Goal: Task Accomplishment & Management: Manage account settings

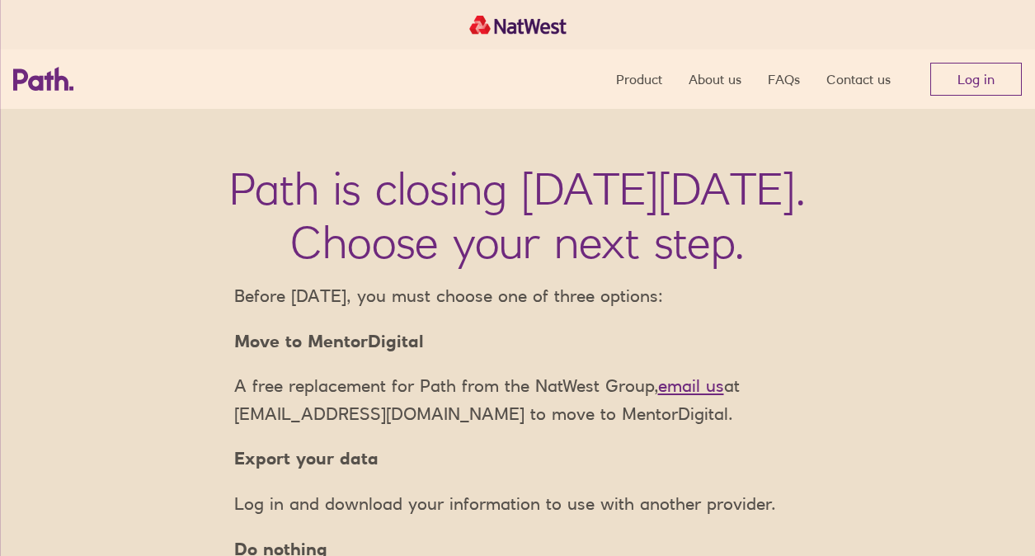
click at [970, 68] on link "Log in" at bounding box center [977, 79] width 92 height 33
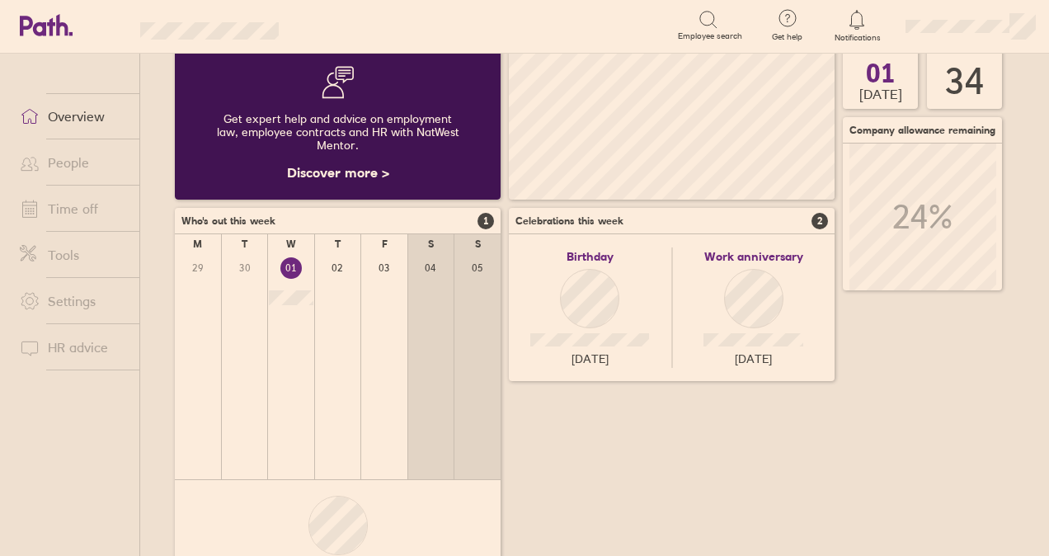
scroll to position [219, 0]
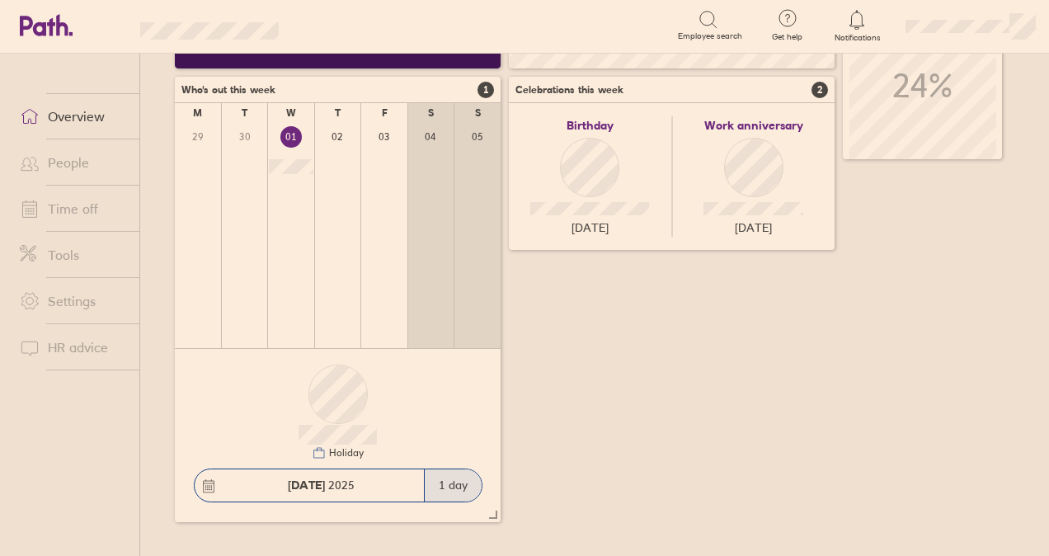
click at [76, 168] on link "People" at bounding box center [73, 162] width 133 height 33
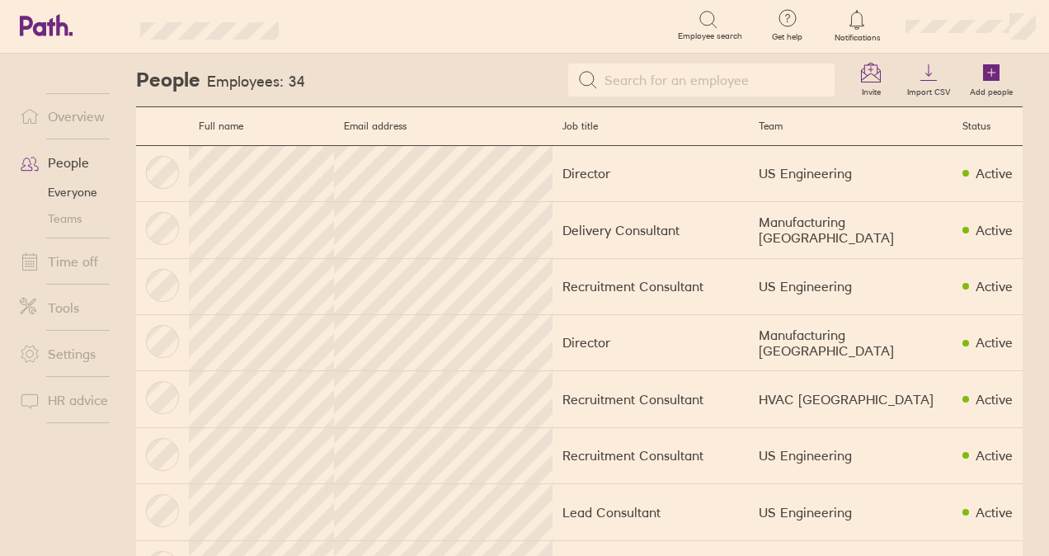
click at [70, 252] on link "Time off" at bounding box center [73, 261] width 133 height 33
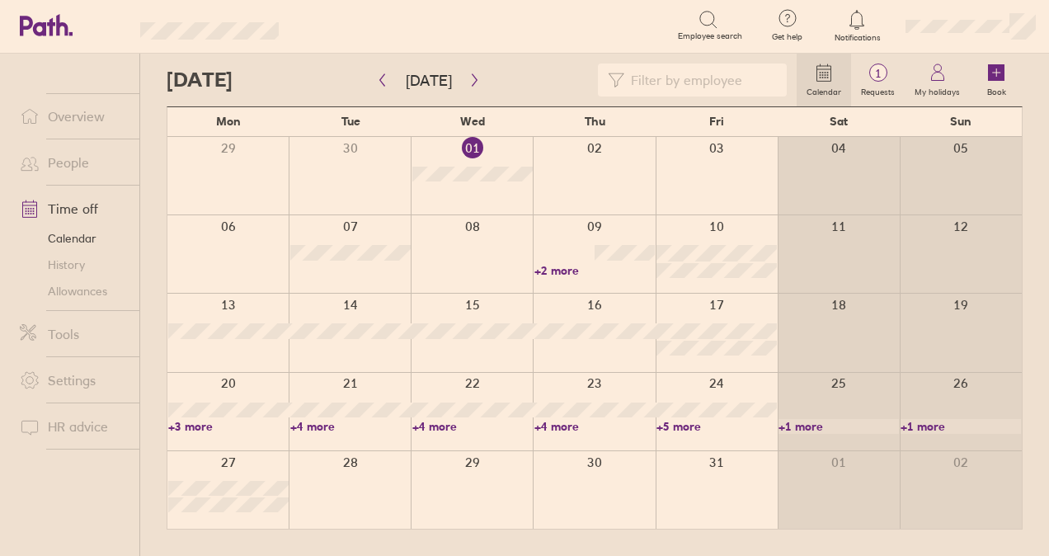
click at [480, 199] on div at bounding box center [472, 176] width 122 height 78
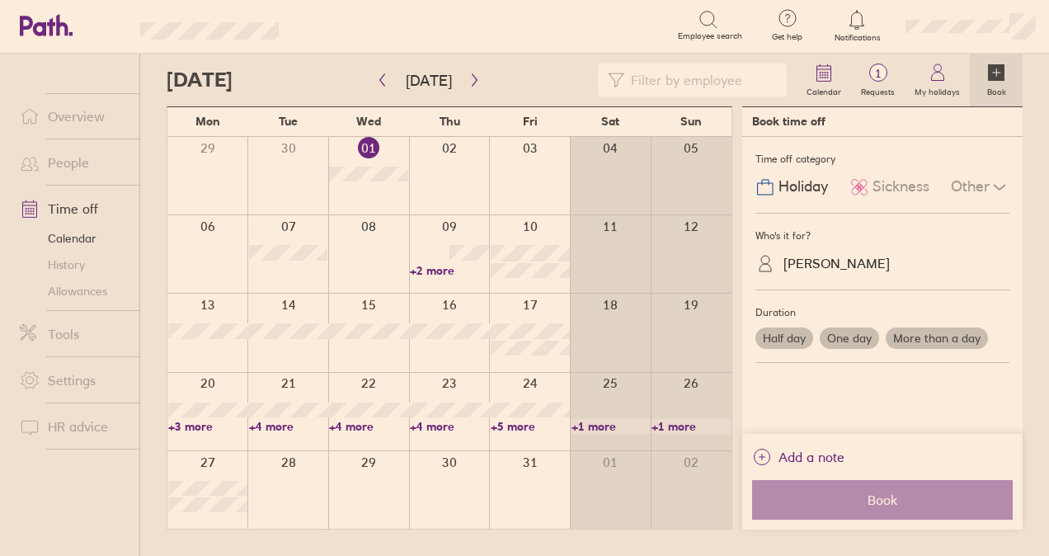
click at [881, 182] on span "Sickness" at bounding box center [901, 186] width 57 height 17
click at [848, 266] on div "[PERSON_NAME]" at bounding box center [837, 264] width 106 height 16
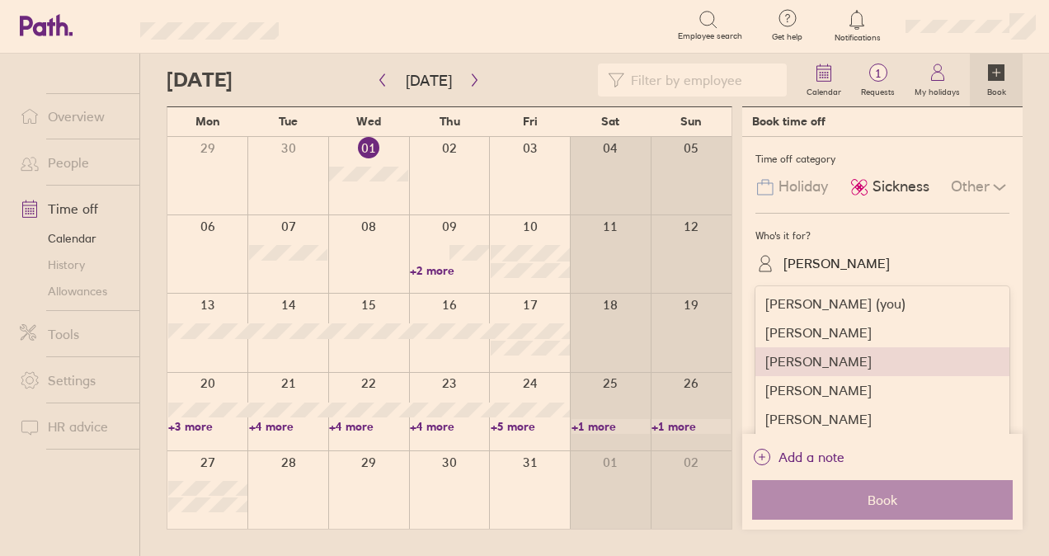
click at [813, 353] on div "[PERSON_NAME]" at bounding box center [883, 361] width 254 height 29
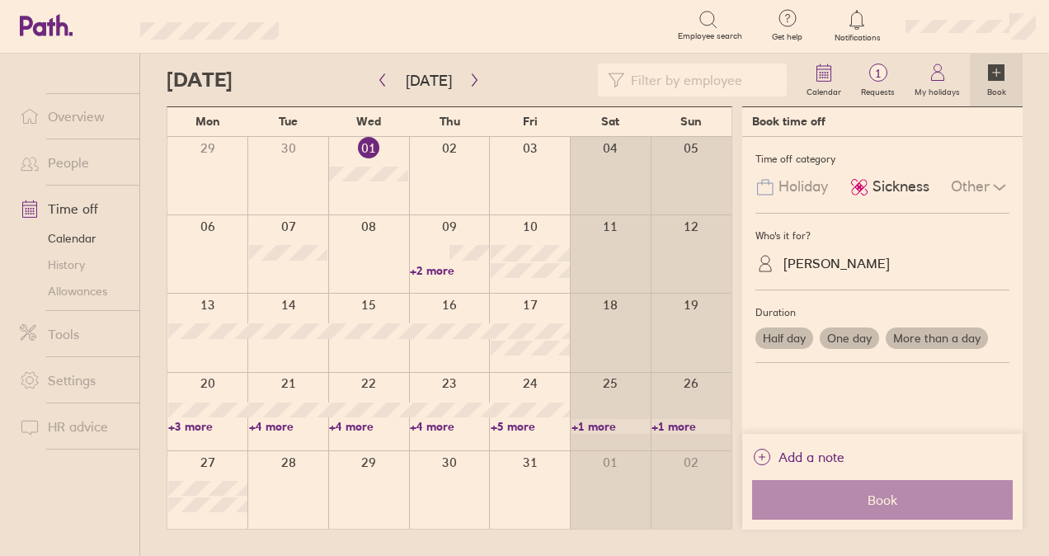
click at [843, 328] on label "One day" at bounding box center [849, 338] width 59 height 21
click at [0, 0] on input "One day" at bounding box center [0, 0] width 0 height 0
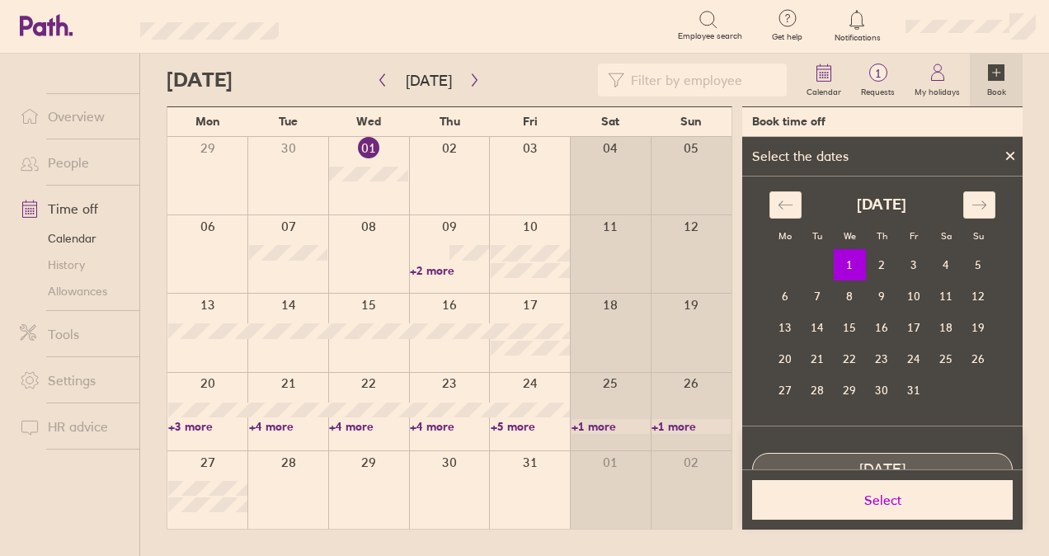
click at [850, 261] on td "1" at bounding box center [850, 264] width 32 height 31
click at [872, 504] on span "Select" at bounding box center [883, 499] width 238 height 15
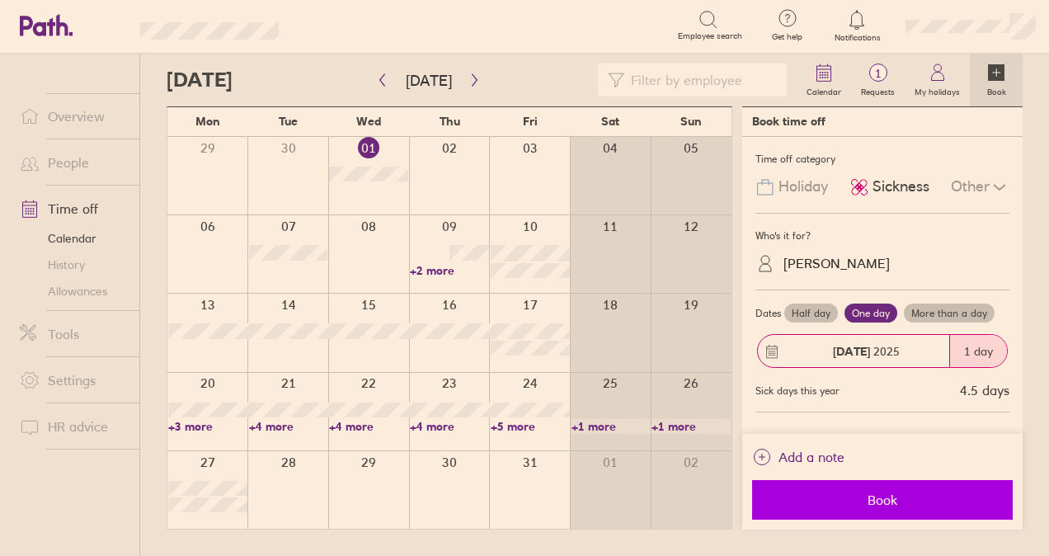
click at [888, 499] on span "Book" at bounding box center [883, 499] width 238 height 15
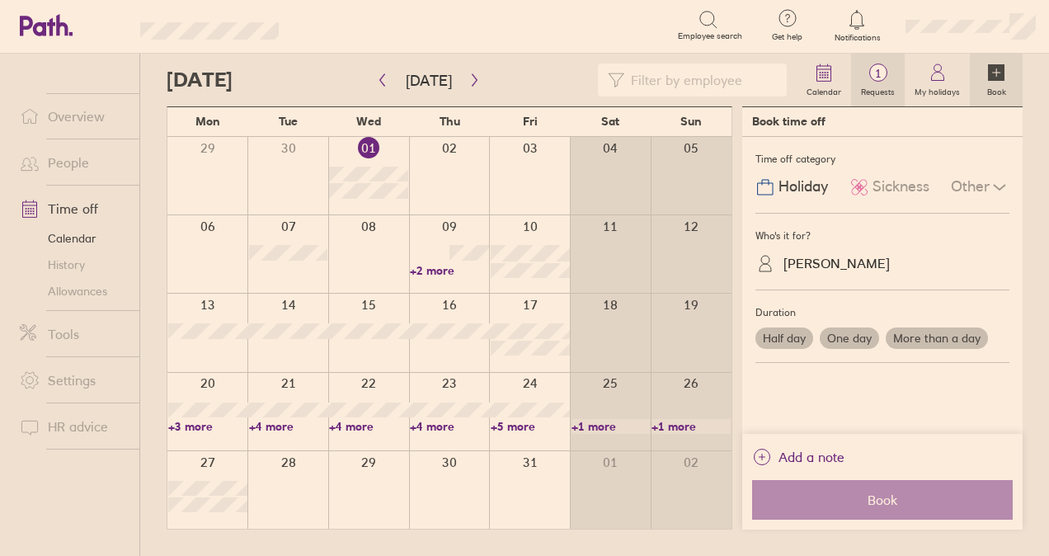
click at [884, 106] on link "1 Requests" at bounding box center [878, 80] width 54 height 53
